Goal: Information Seeking & Learning: Check status

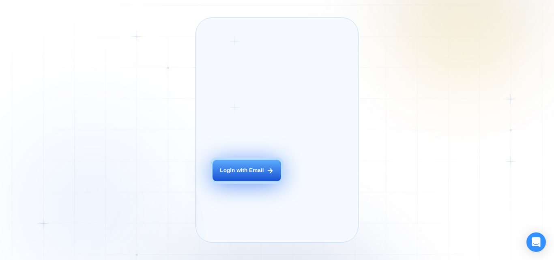
click at [242, 174] on div "Login with Email" at bounding box center [242, 171] width 44 height 8
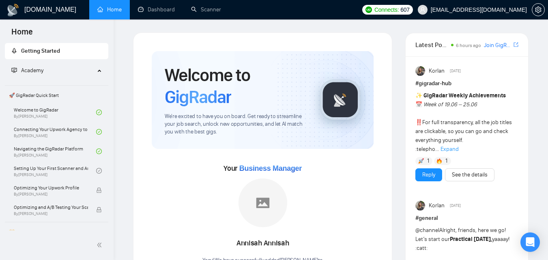
click at [98, 69] on div "Academy" at bounding box center [57, 70] width 104 height 16
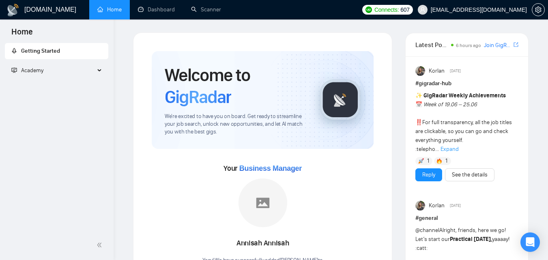
click at [98, 71] on icon at bounding box center [100, 71] width 4 height 0
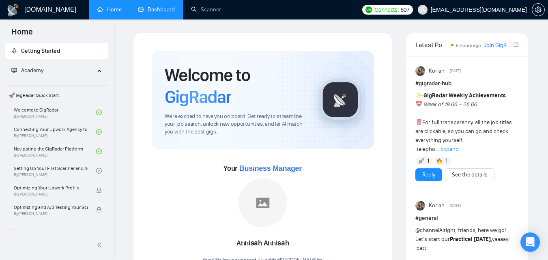
click at [147, 9] on link "Dashboard" at bounding box center [156, 9] width 37 height 7
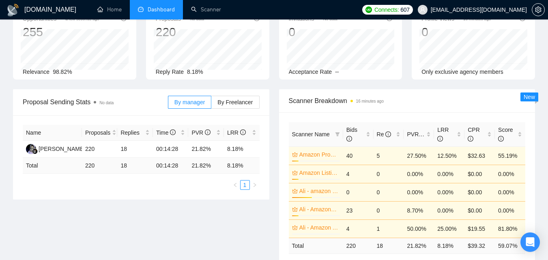
scroll to position [41, 0]
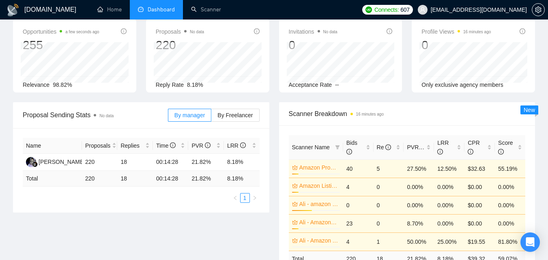
click at [89, 117] on span "Proposal Sending Stats No data" at bounding box center [95, 115] width 145 height 10
click at [232, 114] on span "By Freelancer" at bounding box center [234, 115] width 35 height 6
click at [211, 117] on input "By Freelancer" at bounding box center [211, 117] width 0 height 0
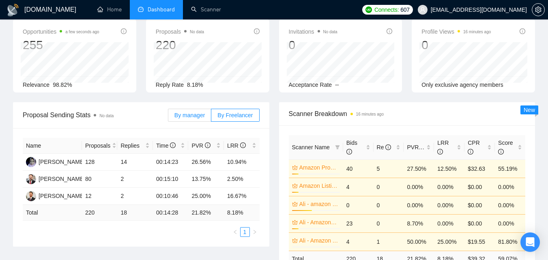
click at [185, 114] on span "By manager" at bounding box center [189, 115] width 30 height 6
click at [168, 117] on input "By manager" at bounding box center [168, 117] width 0 height 0
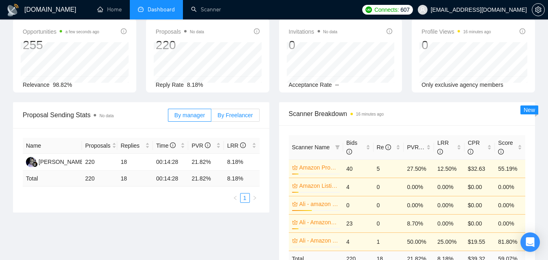
click at [248, 116] on span "By Freelancer" at bounding box center [234, 115] width 35 height 6
click at [211, 117] on input "By Freelancer" at bounding box center [211, 117] width 0 height 0
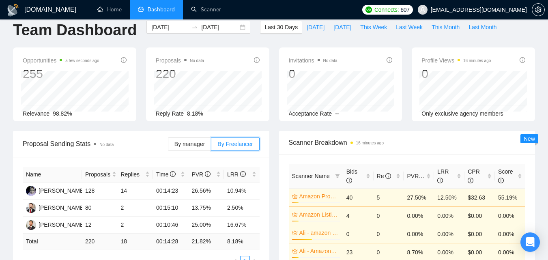
scroll to position [0, 0]
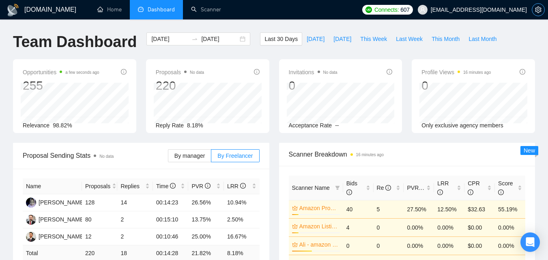
click at [540, 7] on icon "setting" at bounding box center [538, 9] width 6 height 6
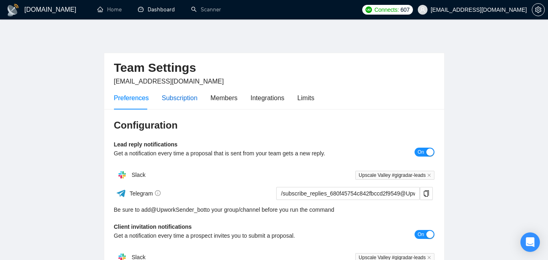
click at [170, 99] on div "Subscription" at bounding box center [180, 98] width 36 height 10
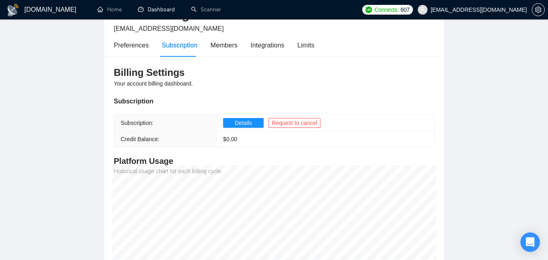
scroll to position [41, 0]
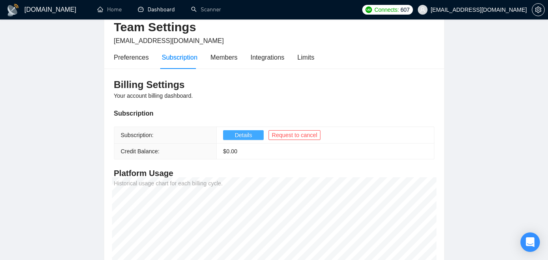
click at [239, 135] on span "Details" at bounding box center [243, 135] width 17 height 9
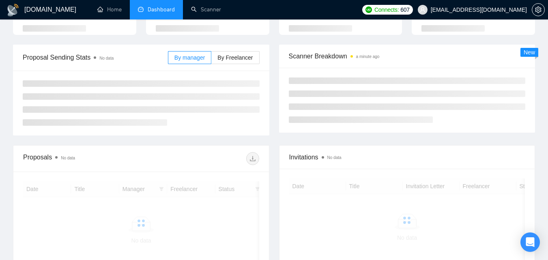
scroll to position [81, 0]
click at [235, 57] on span "By Freelancer" at bounding box center [234, 57] width 35 height 6
click at [211, 60] on input "By Freelancer" at bounding box center [211, 60] width 0 height 0
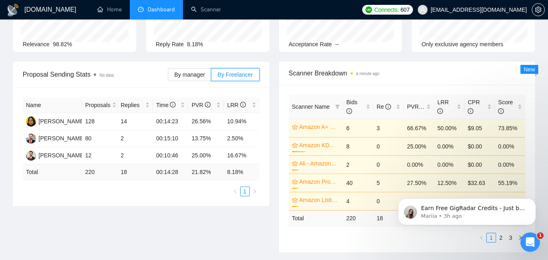
scroll to position [0, 0]
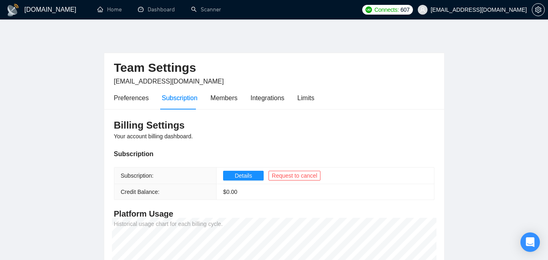
scroll to position [41, 0]
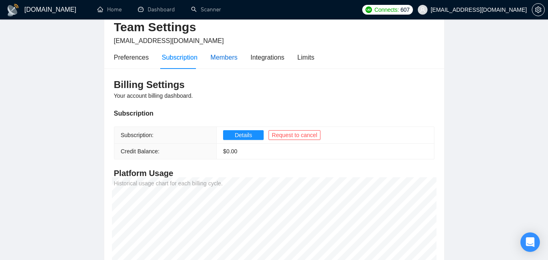
click at [226, 60] on div "Members" at bounding box center [224, 57] width 27 height 10
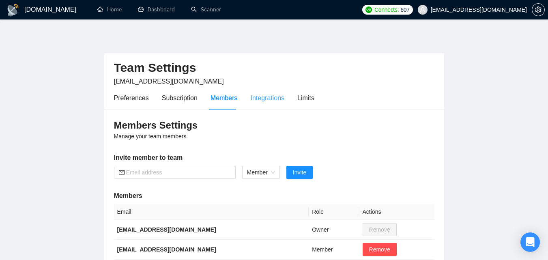
click at [261, 104] on div "Integrations" at bounding box center [268, 97] width 34 height 23
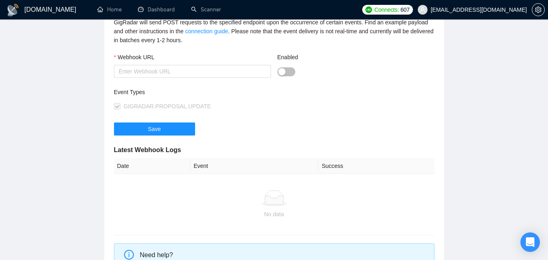
scroll to position [36, 0]
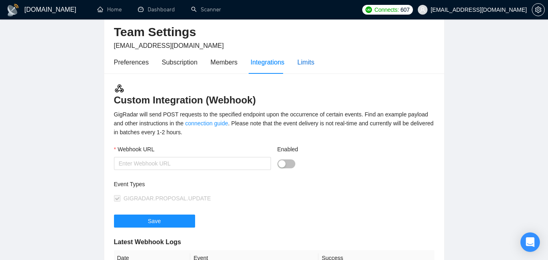
click at [301, 62] on div "Limits" at bounding box center [305, 62] width 17 height 10
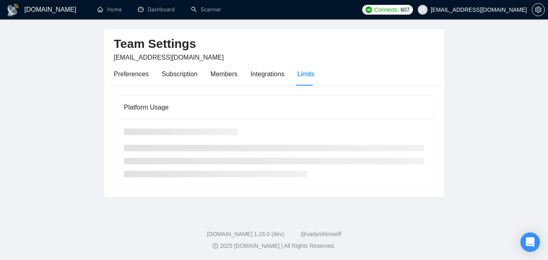
scroll to position [36, 0]
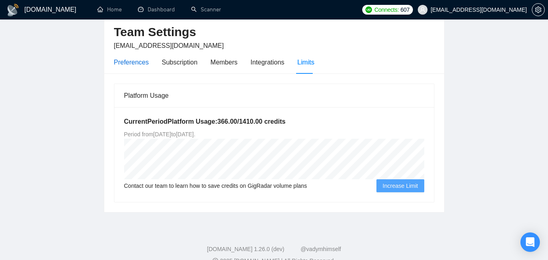
click at [136, 63] on div "Preferences" at bounding box center [131, 62] width 35 height 10
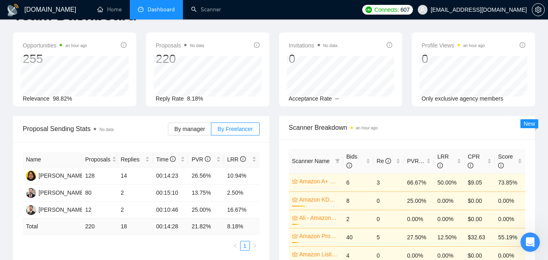
scroll to position [41, 0]
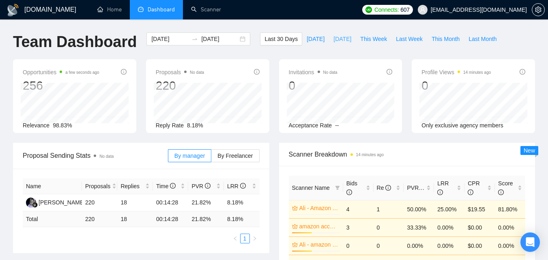
click at [337, 39] on span "[DATE]" at bounding box center [342, 38] width 18 height 9
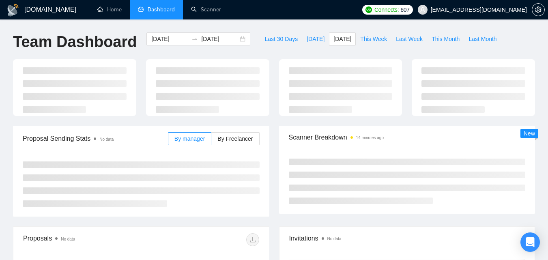
type input "2025-08-12"
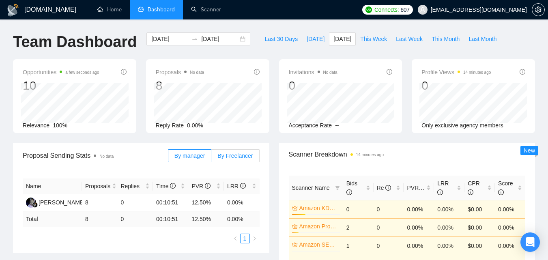
click at [248, 155] on span "By Freelancer" at bounding box center [234, 156] width 35 height 6
click at [211, 158] on input "By Freelancer" at bounding box center [211, 158] width 0 height 0
click at [276, 40] on span "Last 30 Days" at bounding box center [280, 38] width 33 height 9
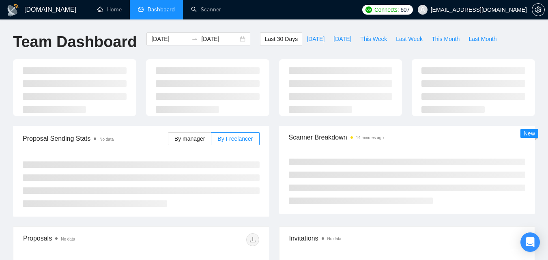
type input "[DATE]"
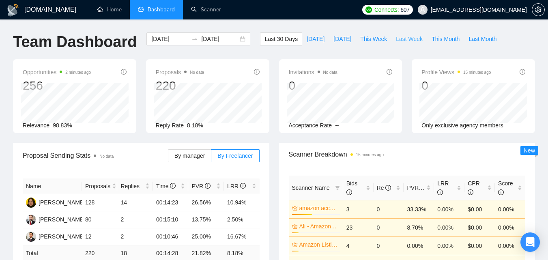
click at [396, 40] on span "Last Week" at bounding box center [409, 38] width 27 height 9
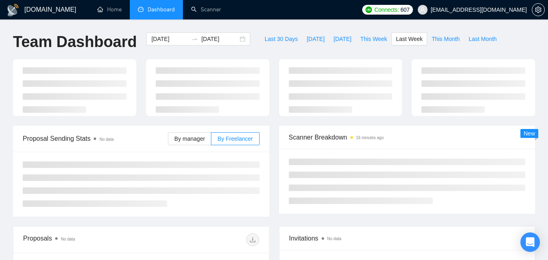
type input "2025-08-04"
type input "2025-08-10"
